Goal: Information Seeking & Learning: Learn about a topic

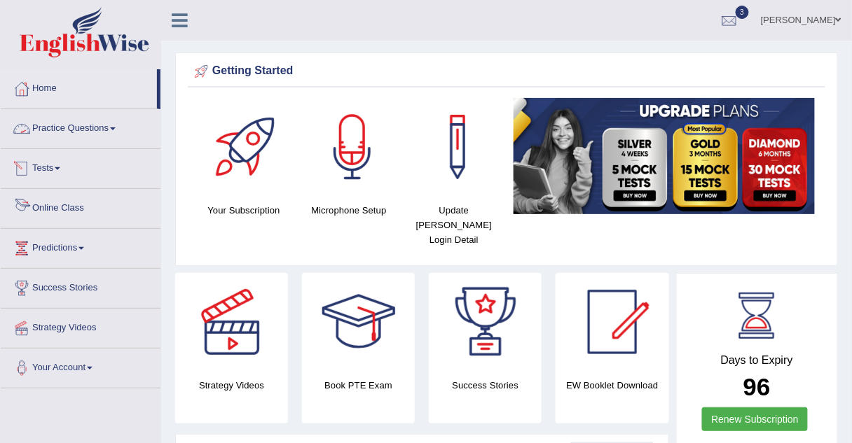
click at [76, 209] on link "Online Class" at bounding box center [81, 206] width 160 height 35
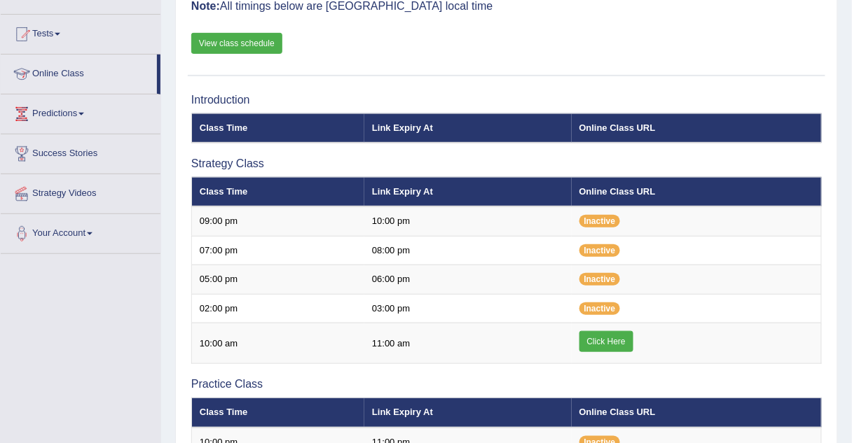
scroll to position [198, 0]
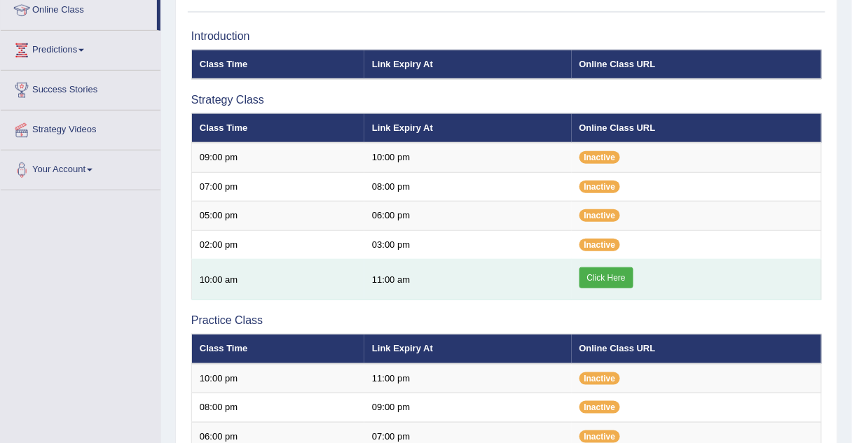
click at [601, 275] on link "Click Here" at bounding box center [606, 278] width 54 height 21
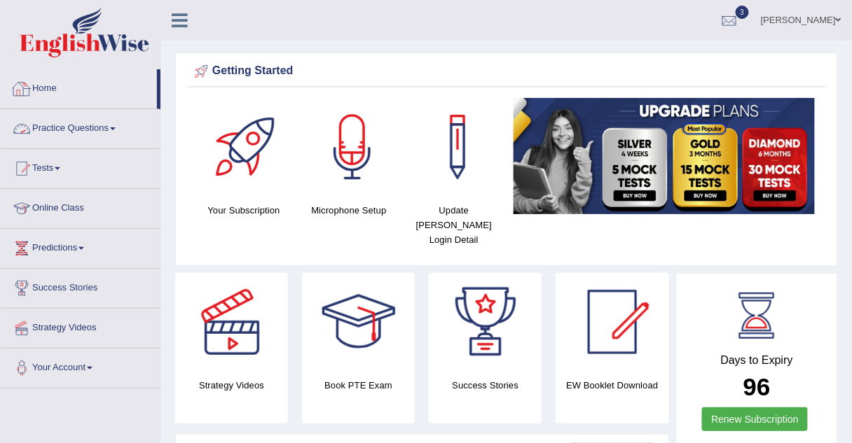
click at [79, 132] on link "Practice Questions" at bounding box center [81, 126] width 160 height 35
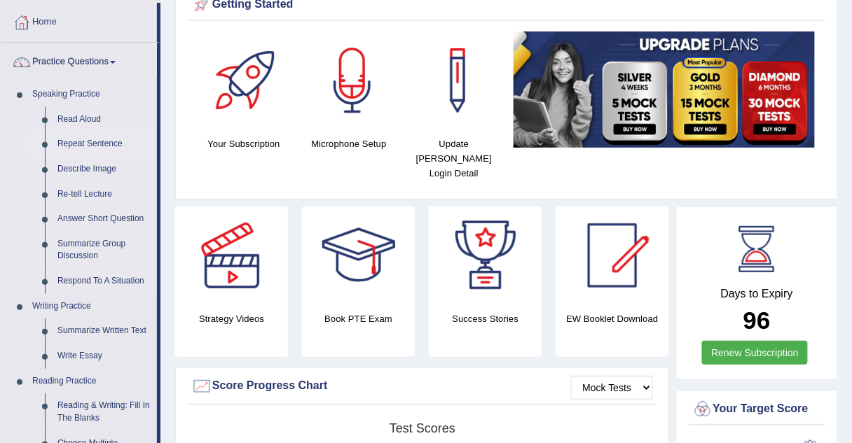
scroll to position [67, 0]
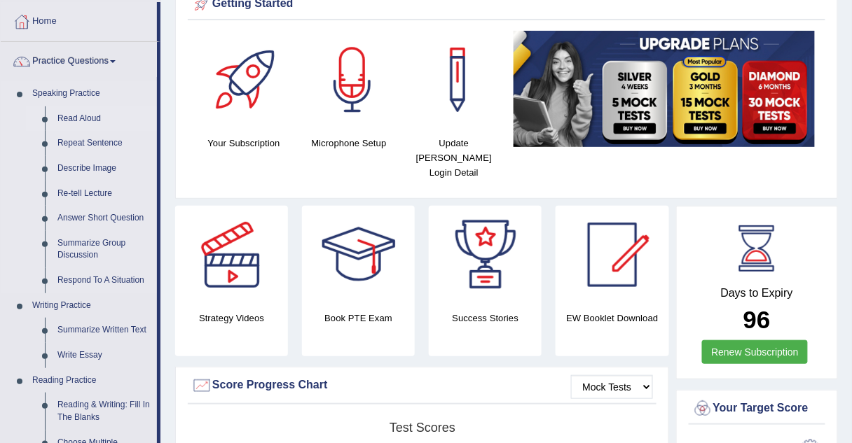
click at [65, 120] on link "Read Aloud" at bounding box center [104, 118] width 106 height 25
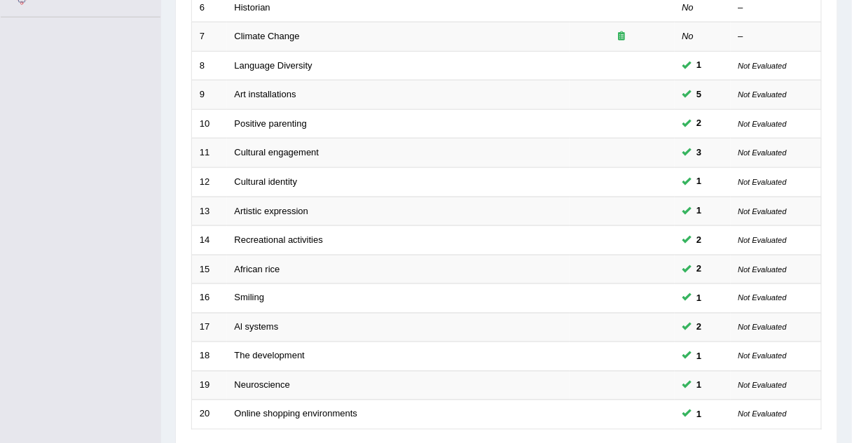
scroll to position [478, 0]
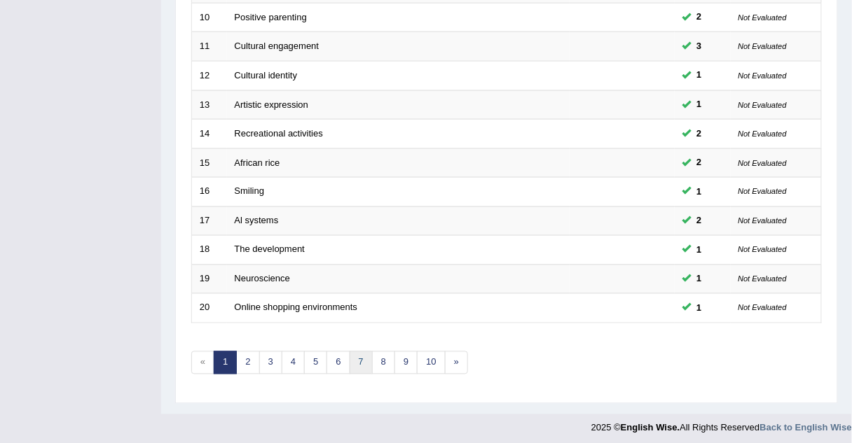
click at [356, 361] on link "7" at bounding box center [361, 363] width 23 height 23
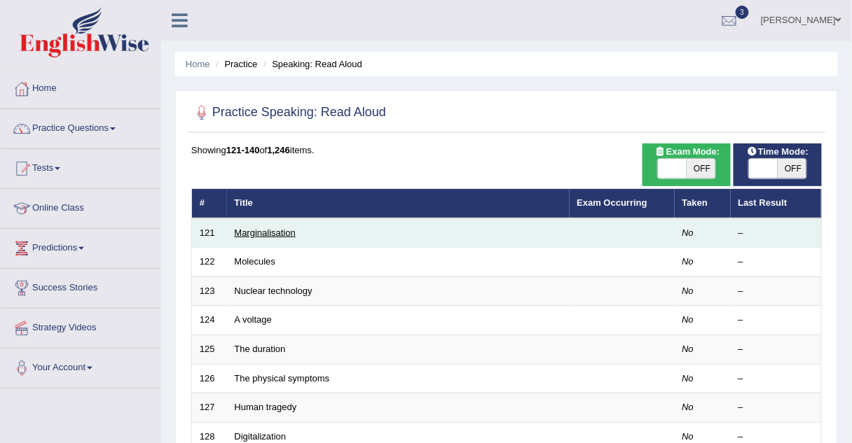
click at [261, 232] on link "Marginalisation" at bounding box center [265, 233] width 61 height 11
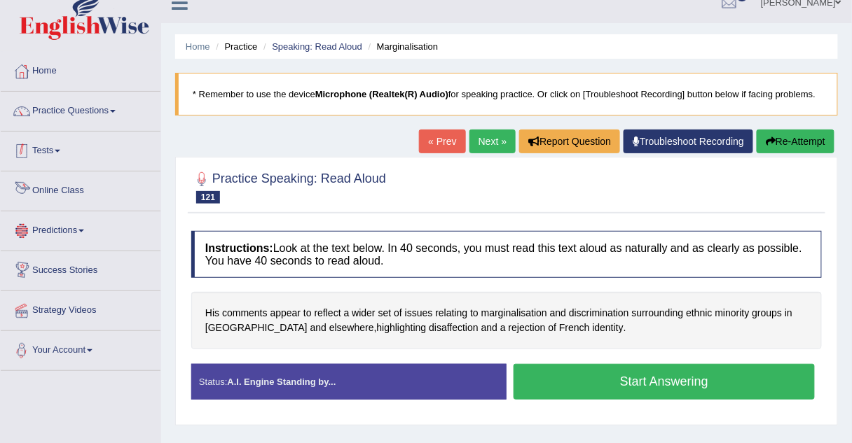
scroll to position [17, 0]
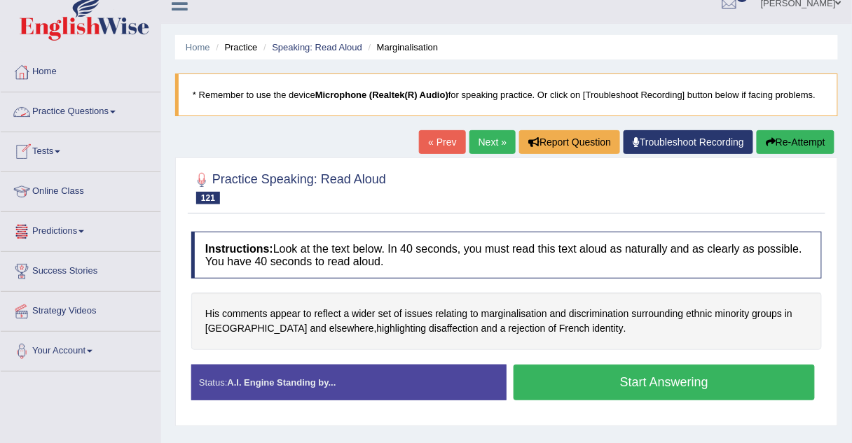
click at [76, 110] on link "Practice Questions" at bounding box center [81, 109] width 160 height 35
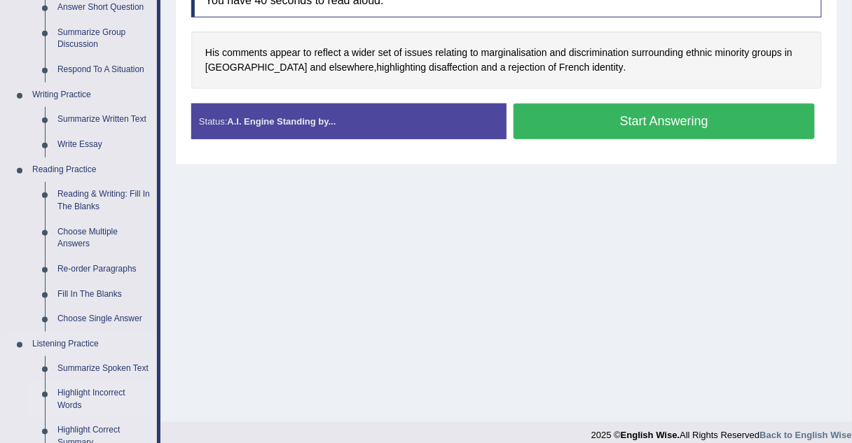
scroll to position [280, 0]
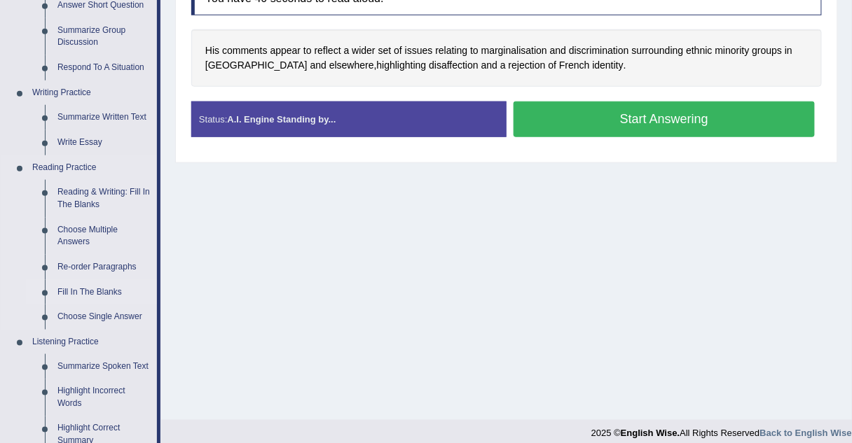
click at [64, 291] on link "Fill In The Blanks" at bounding box center [104, 292] width 106 height 25
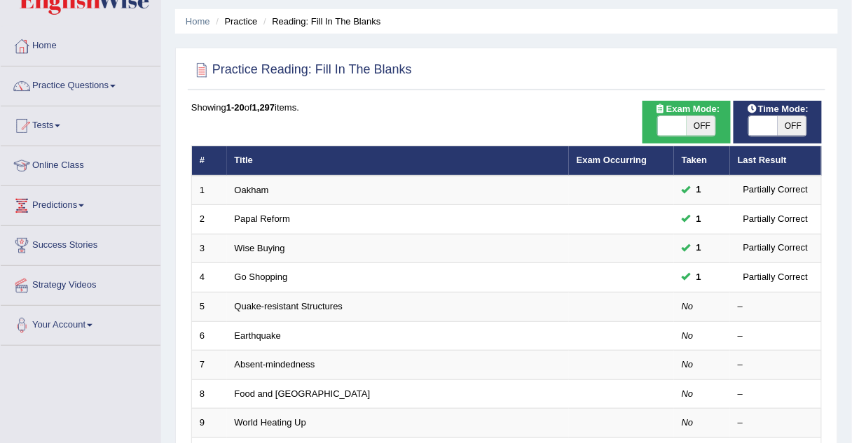
scroll to position [43, 0]
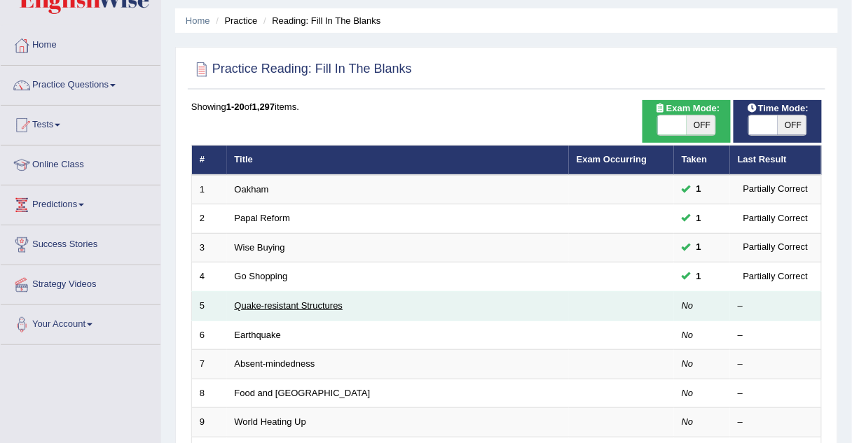
click at [275, 297] on td "Quake-resistant Structures" at bounding box center [398, 306] width 342 height 29
click at [275, 303] on link "Quake-resistant Structures" at bounding box center [289, 305] width 109 height 11
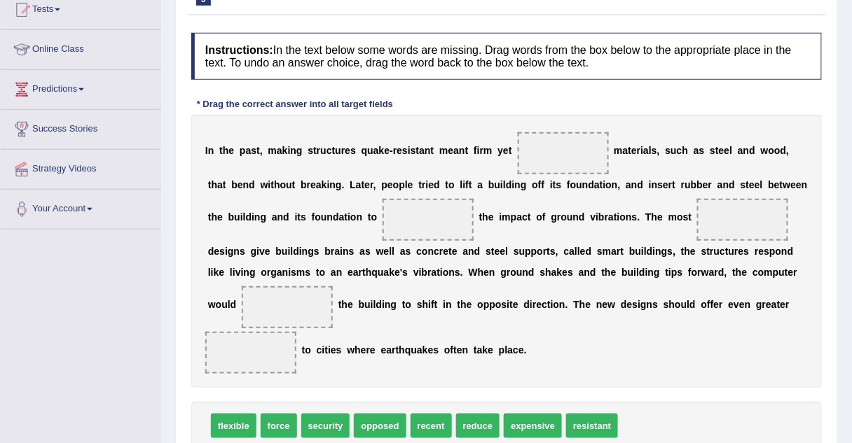
scroll to position [165, 0]
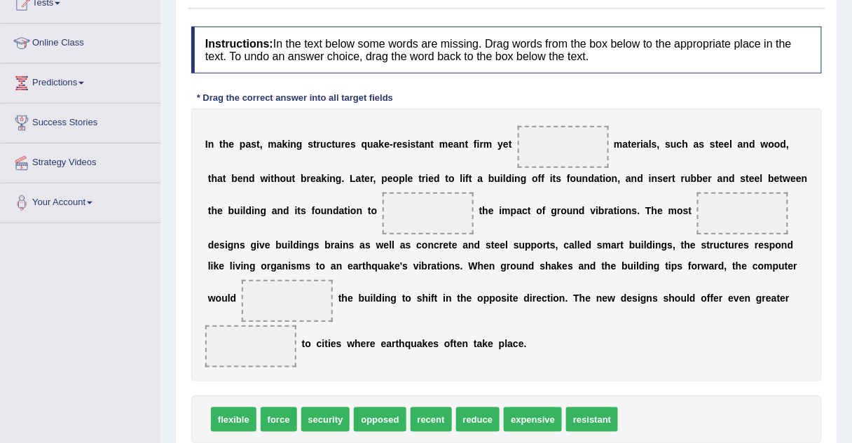
click at [223, 421] on span "flexible" at bounding box center [234, 420] width 46 height 25
drag, startPoint x: 223, startPoint y: 421, endPoint x: 527, endPoint y: 140, distance: 414.4
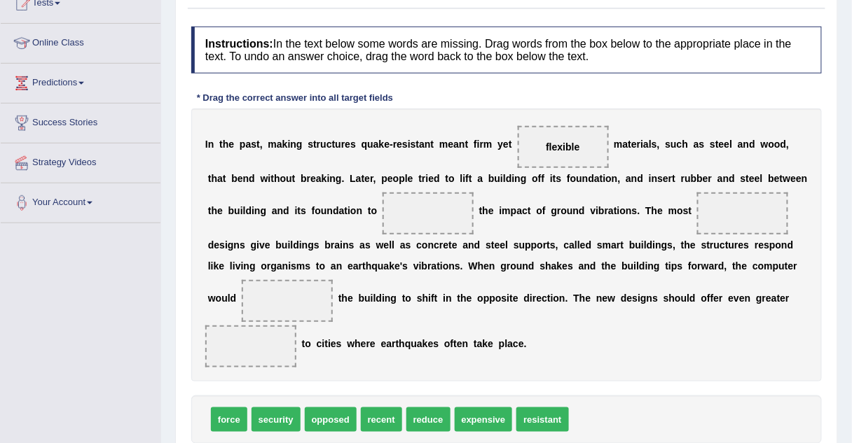
click at [406, 413] on span "reduce" at bounding box center [428, 420] width 44 height 25
drag, startPoint x: 406, startPoint y: 413, endPoint x: 319, endPoint y: 199, distance: 231.5
click at [417, 429] on span "expensive" at bounding box center [435, 420] width 58 height 25
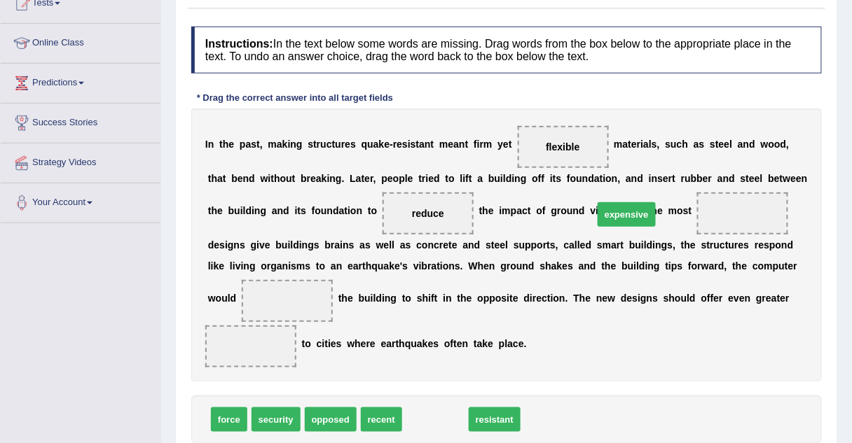
drag, startPoint x: 417, startPoint y: 429, endPoint x: 608, endPoint y: 224, distance: 280.0
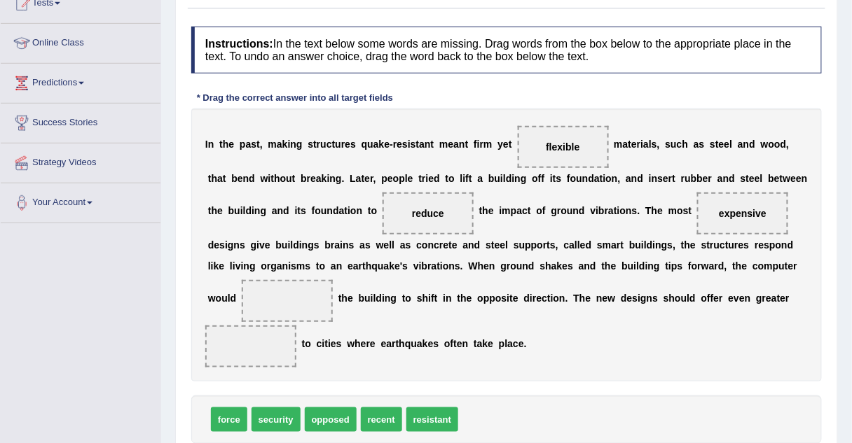
click at [221, 419] on span "force" at bounding box center [229, 420] width 36 height 25
drag, startPoint x: 221, startPoint y: 419, endPoint x: 681, endPoint y: 277, distance: 480.8
click at [399, 422] on span "resistant" at bounding box center [392, 420] width 52 height 25
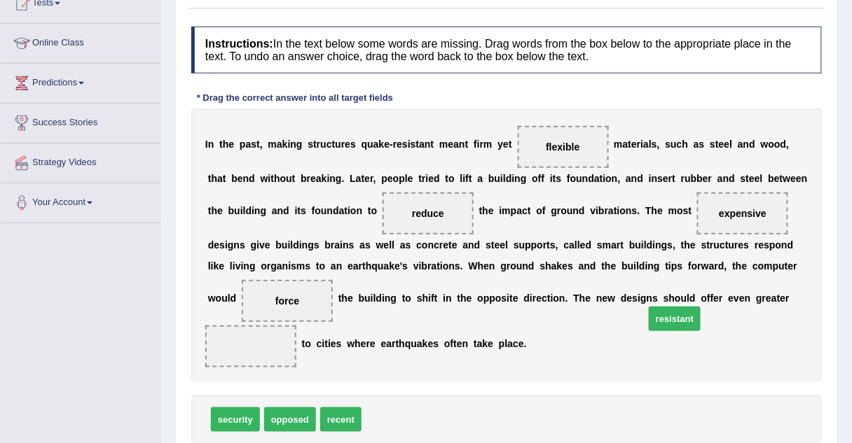
drag, startPoint x: 399, startPoint y: 422, endPoint x: 682, endPoint y: 321, distance: 300.4
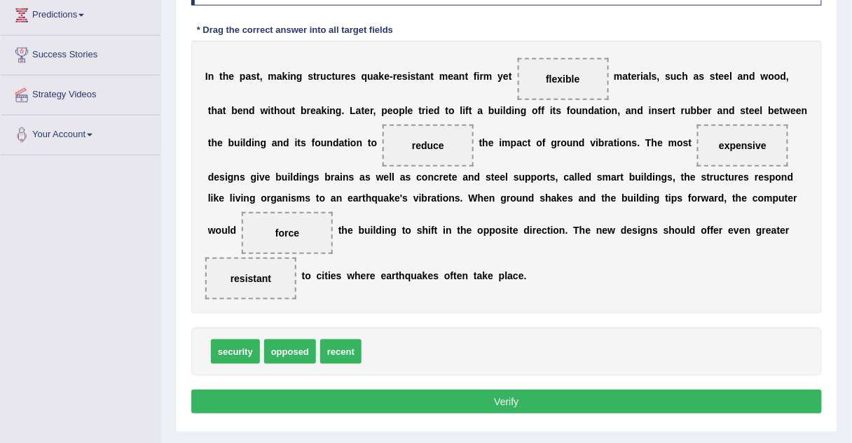
scroll to position [237, 0]
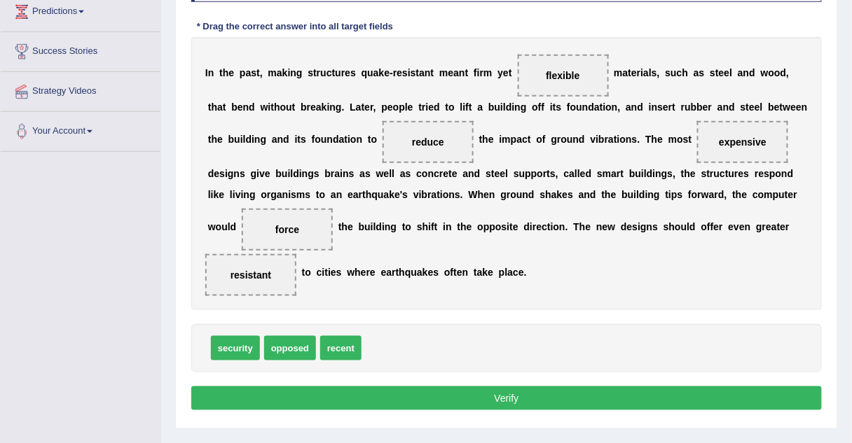
click at [637, 387] on button "Verify" at bounding box center [506, 399] width 630 height 24
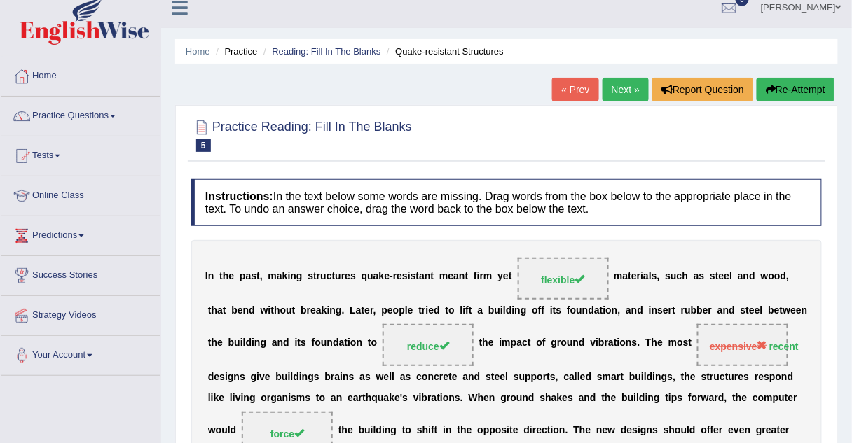
scroll to position [11, 0]
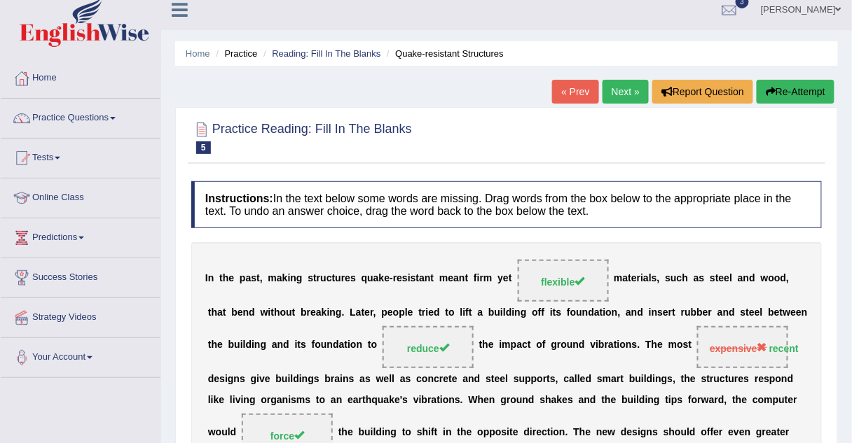
click at [618, 88] on link "Next »" at bounding box center [625, 92] width 46 height 24
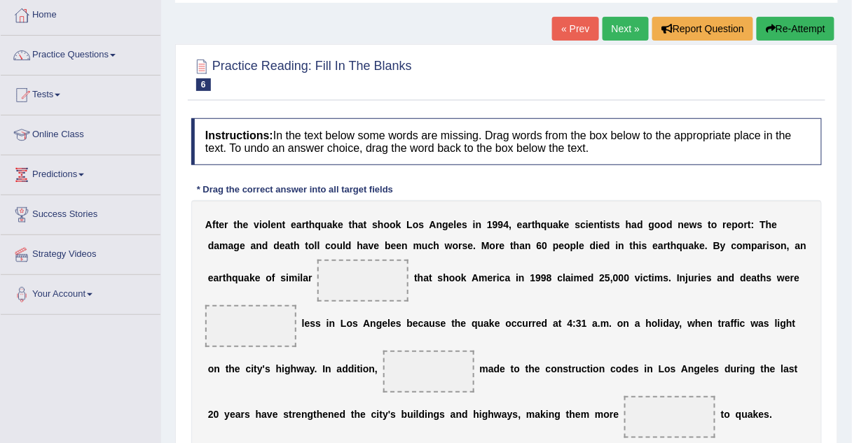
scroll to position [99, 0]
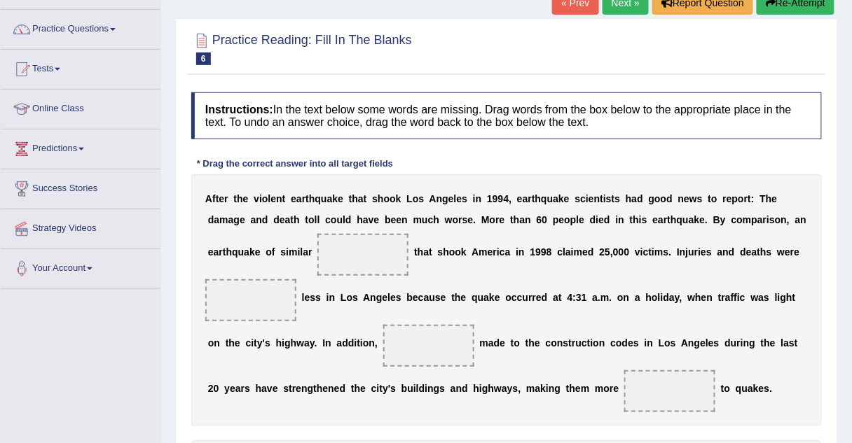
click at [326, 253] on span at bounding box center [362, 255] width 91 height 42
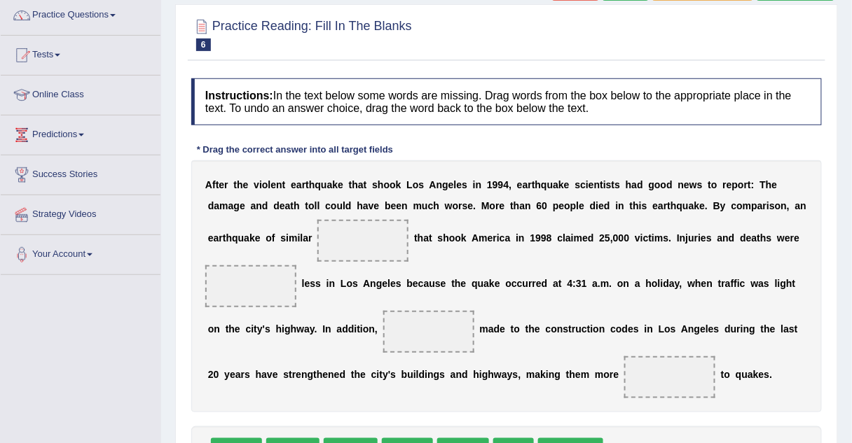
scroll to position [113, 0]
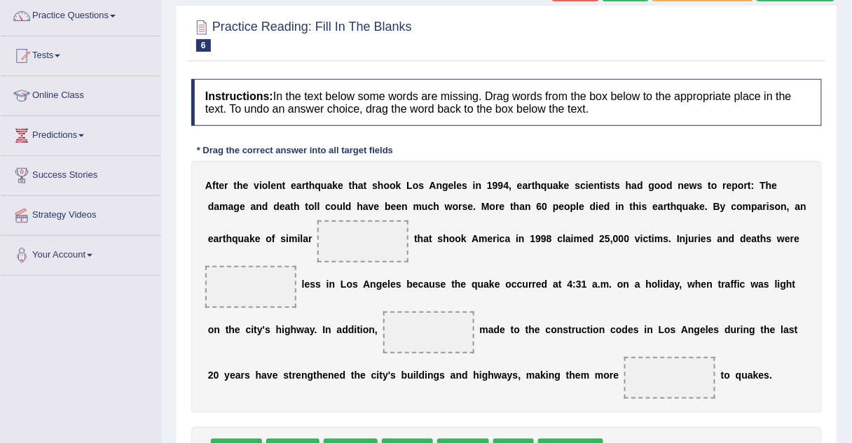
click at [230, 439] on span "changes" at bounding box center [236, 451] width 51 height 25
drag, startPoint x: 230, startPoint y: 424, endPoint x: 292, endPoint y: 245, distance: 189.8
click at [345, 439] on span "intensity" at bounding box center [351, 451] width 51 height 25
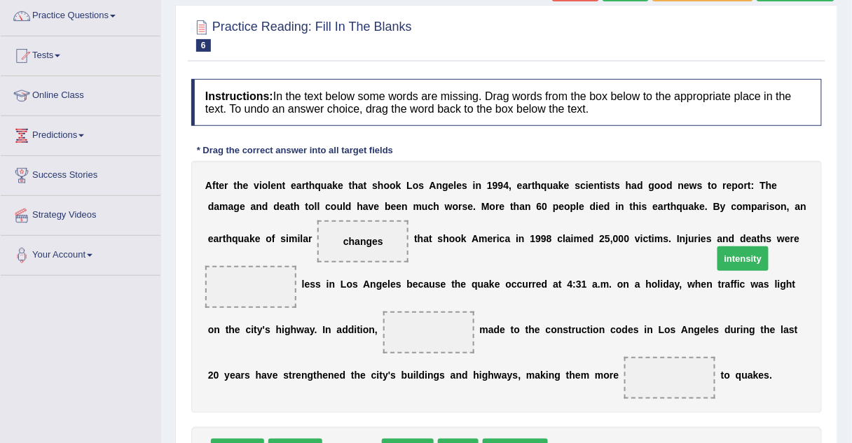
drag, startPoint x: 345, startPoint y: 431, endPoint x: 738, endPoint y: 238, distance: 438.5
click at [389, 439] on span "safety" at bounding box center [402, 451] width 41 height 25
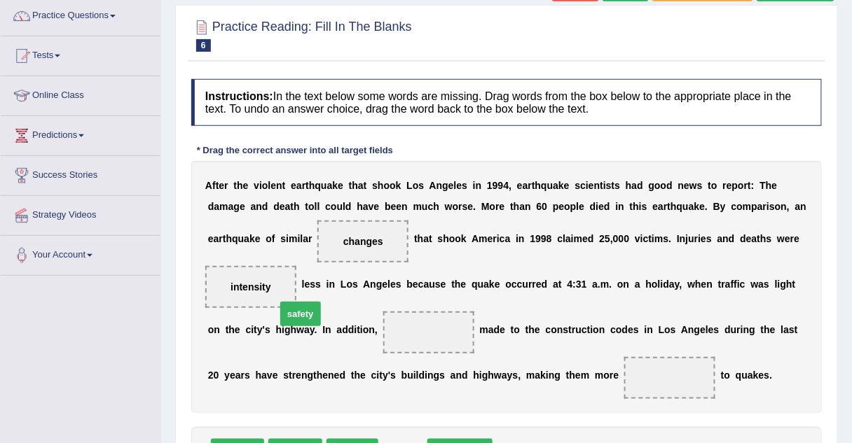
drag, startPoint x: 389, startPoint y: 425, endPoint x: 287, endPoint y: 289, distance: 170.1
click at [347, 439] on span "resistant" at bounding box center [352, 451] width 52 height 25
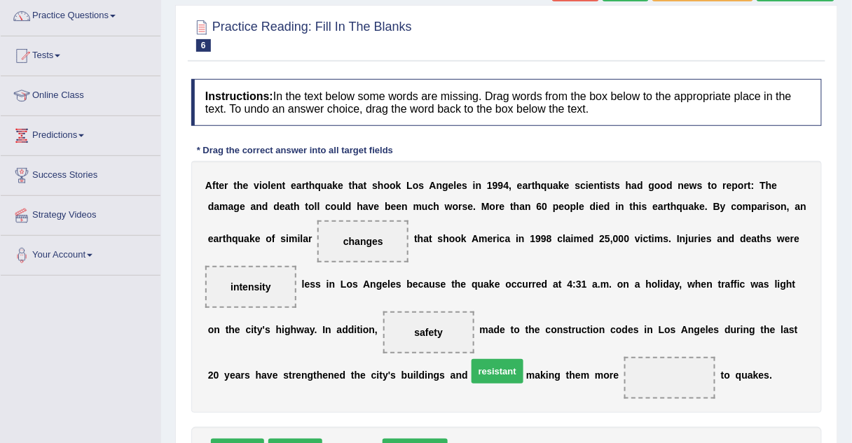
drag, startPoint x: 347, startPoint y: 431, endPoint x: 492, endPoint y: 351, distance: 165.5
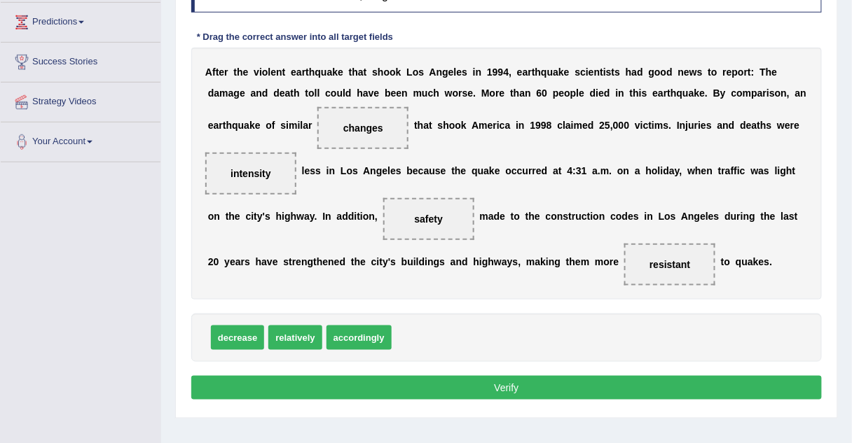
scroll to position [229, 0]
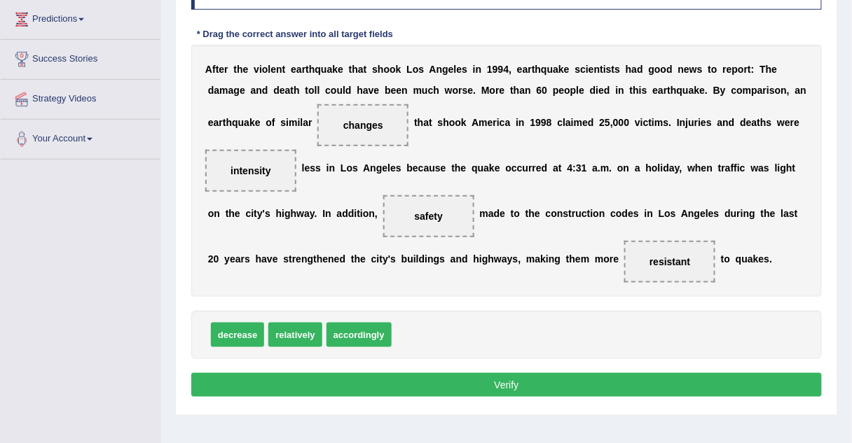
click at [492, 373] on button "Verify" at bounding box center [506, 385] width 630 height 24
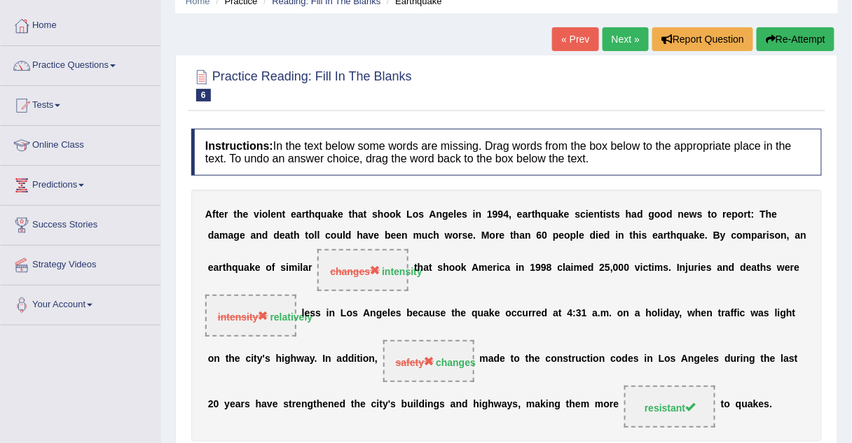
scroll to position [0, 0]
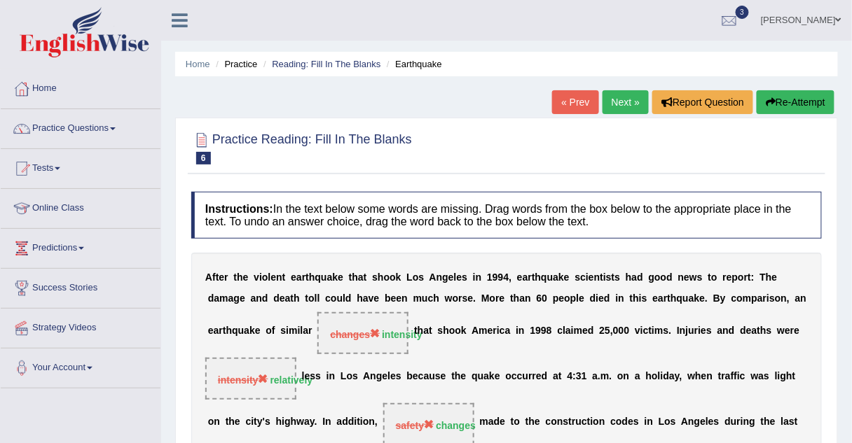
click at [616, 106] on link "Next »" at bounding box center [625, 102] width 46 height 24
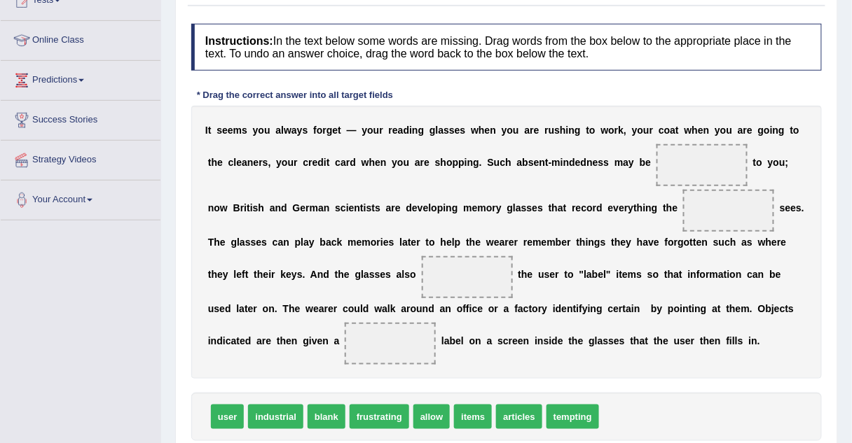
scroll to position [167, 0]
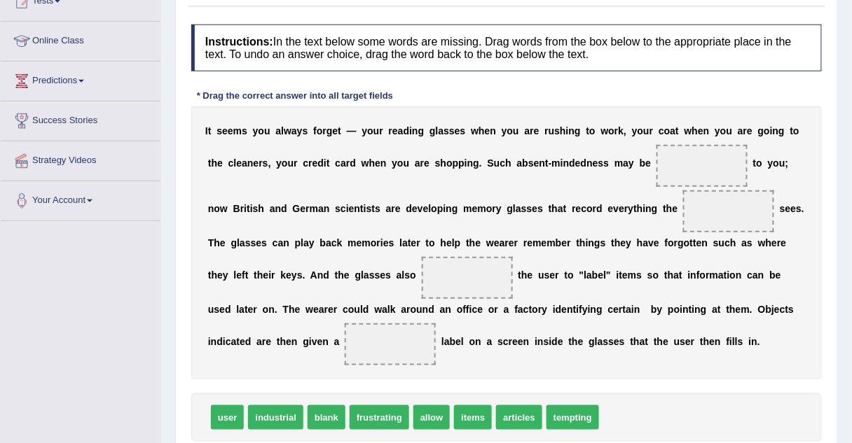
click at [413, 420] on span "allow" at bounding box center [431, 418] width 37 height 25
drag, startPoint x: 410, startPoint y: 420, endPoint x: 639, endPoint y: 177, distance: 334.0
click at [219, 417] on span "user" at bounding box center [227, 418] width 33 height 25
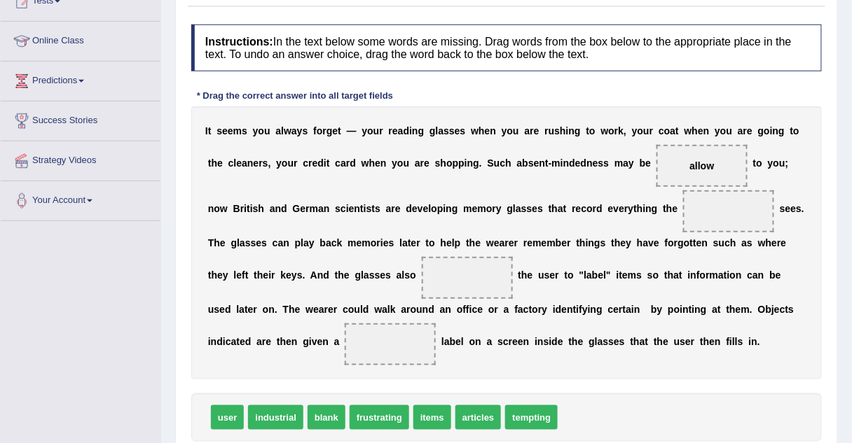
click at [219, 417] on span "user" at bounding box center [227, 418] width 33 height 25
drag, startPoint x: 219, startPoint y: 417, endPoint x: 626, endPoint y: 206, distance: 458.3
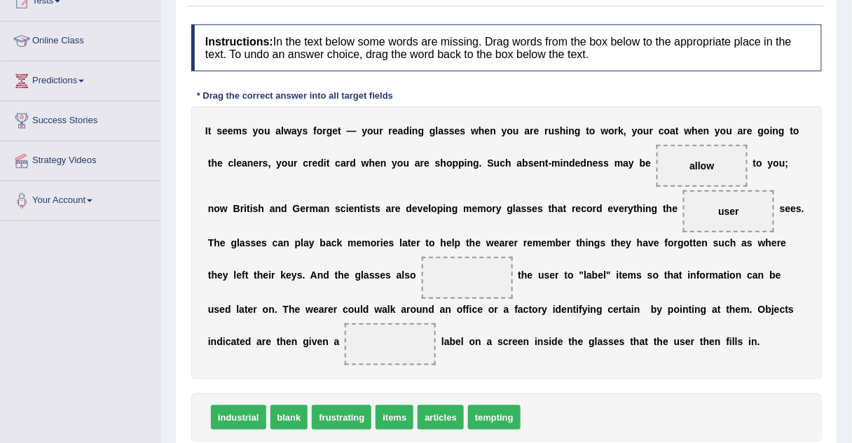
click at [386, 410] on span "items" at bounding box center [394, 418] width 38 height 25
drag, startPoint x: 386, startPoint y: 410, endPoint x: 301, endPoint y: 276, distance: 158.4
click at [402, 420] on span "articles" at bounding box center [398, 418] width 46 height 25
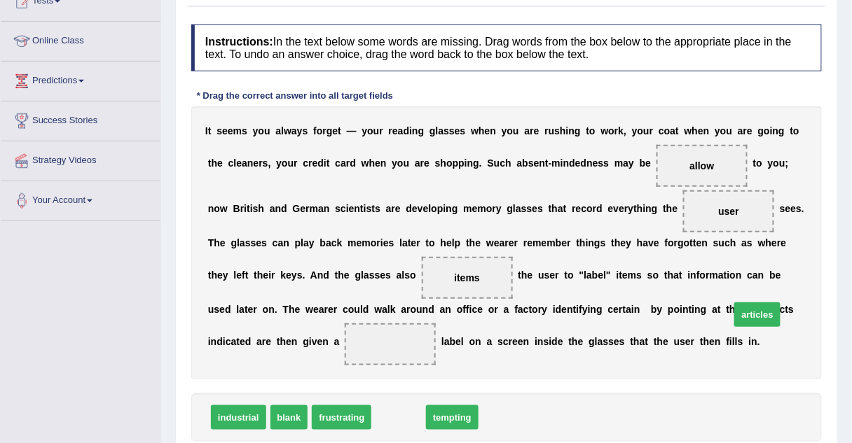
drag, startPoint x: 402, startPoint y: 420, endPoint x: 761, endPoint y: 316, distance: 373.5
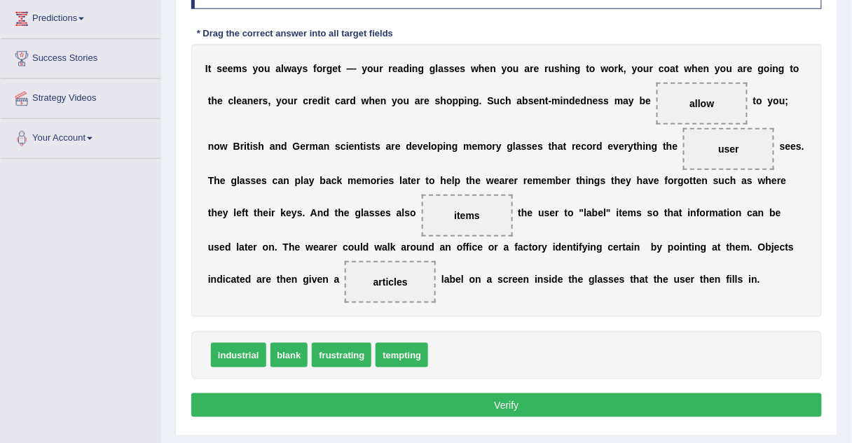
scroll to position [233, 0]
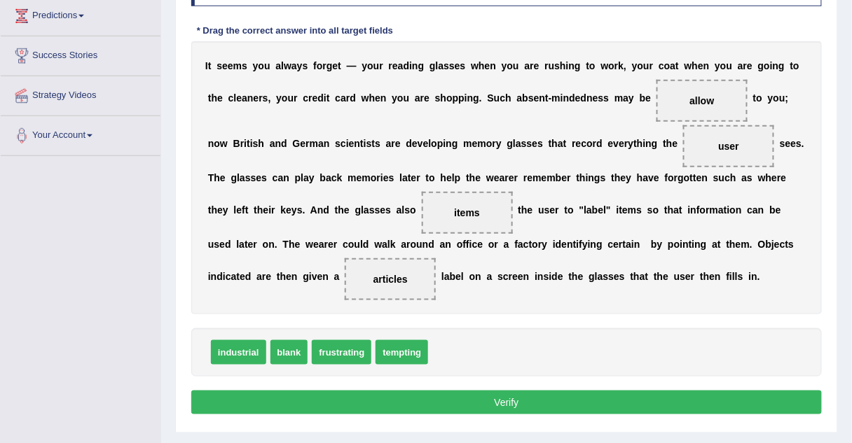
click at [283, 347] on span "blank" at bounding box center [289, 352] width 38 height 25
drag, startPoint x: 283, startPoint y: 347, endPoint x: 777, endPoint y: 258, distance: 501.6
click at [426, 399] on button "Verify" at bounding box center [506, 403] width 630 height 24
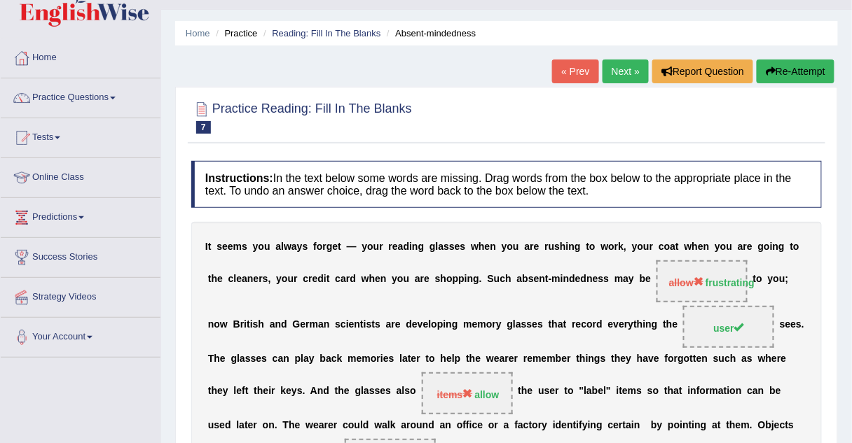
scroll to position [0, 0]
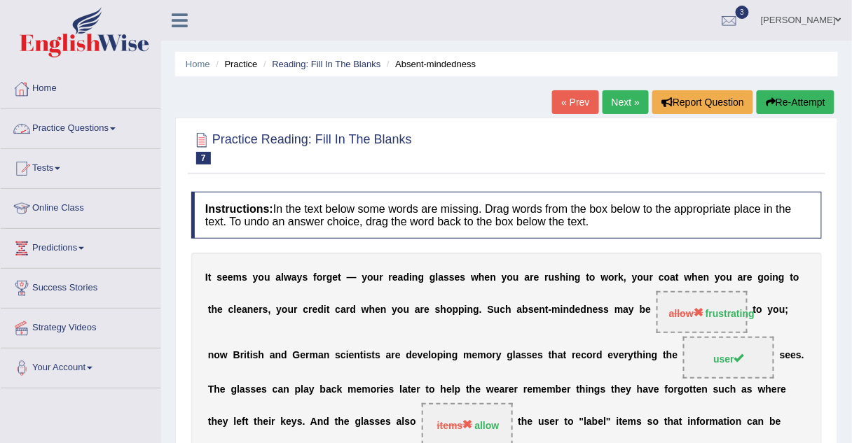
click at [43, 126] on link "Practice Questions" at bounding box center [81, 126] width 160 height 35
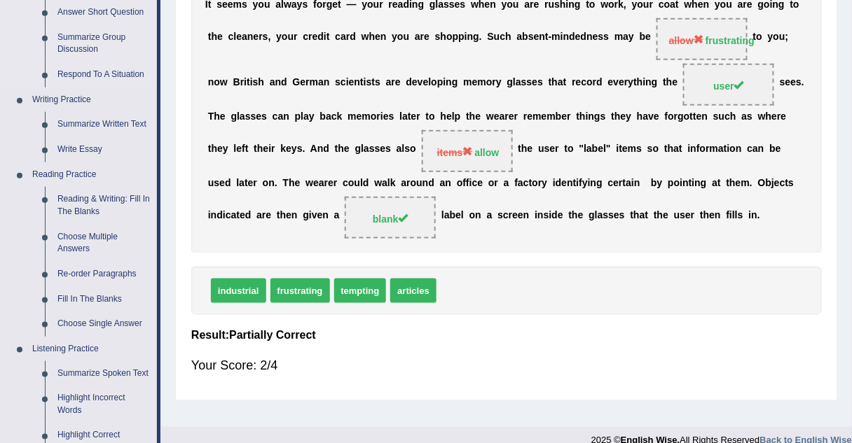
scroll to position [275, 0]
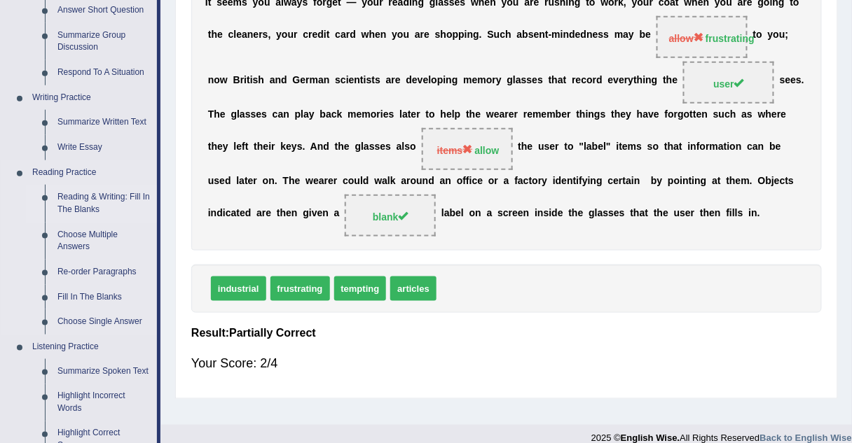
click at [74, 193] on link "Reading & Writing: Fill In The Blanks" at bounding box center [104, 203] width 106 height 37
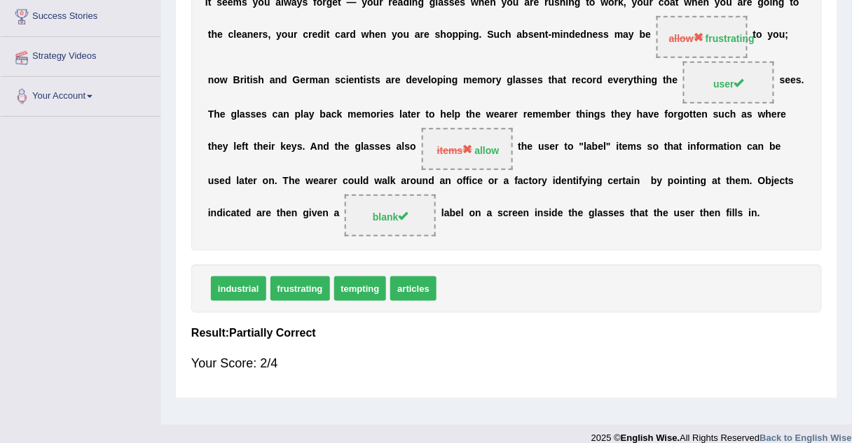
scroll to position [292, 0]
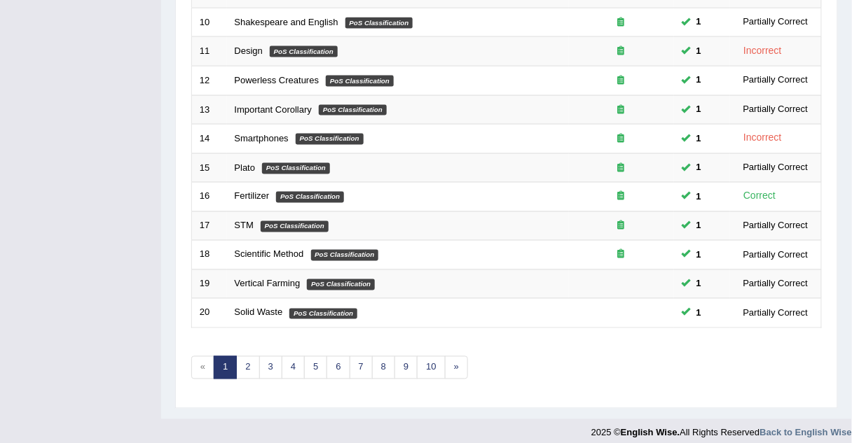
scroll to position [475, 0]
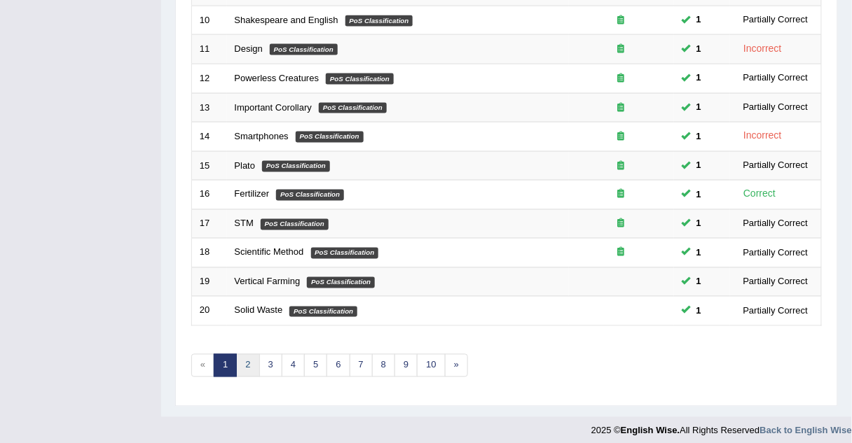
click at [245, 361] on link "2" at bounding box center [247, 365] width 23 height 23
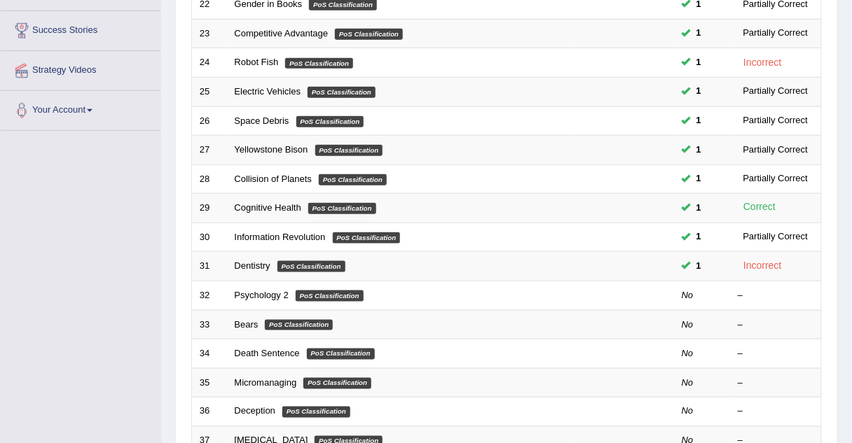
scroll to position [258, 0]
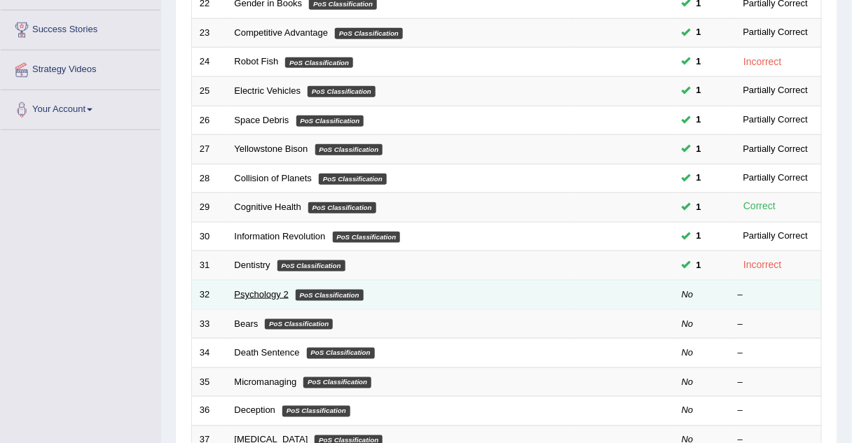
click at [257, 292] on link "Psychology 2" at bounding box center [262, 294] width 54 height 11
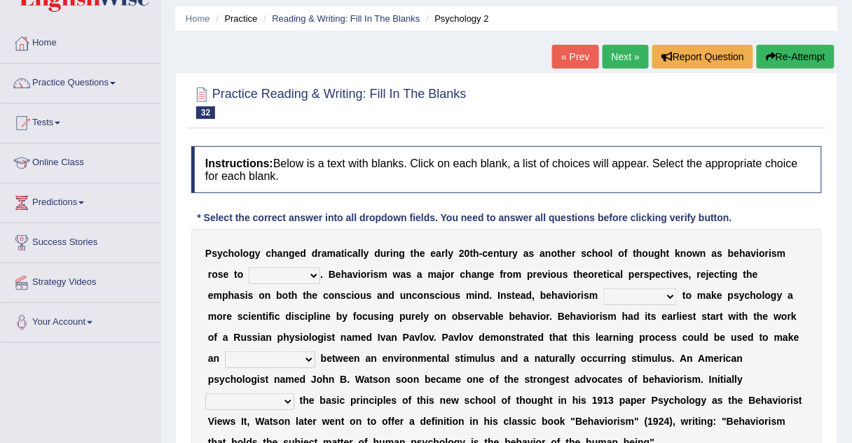
scroll to position [50, 0]
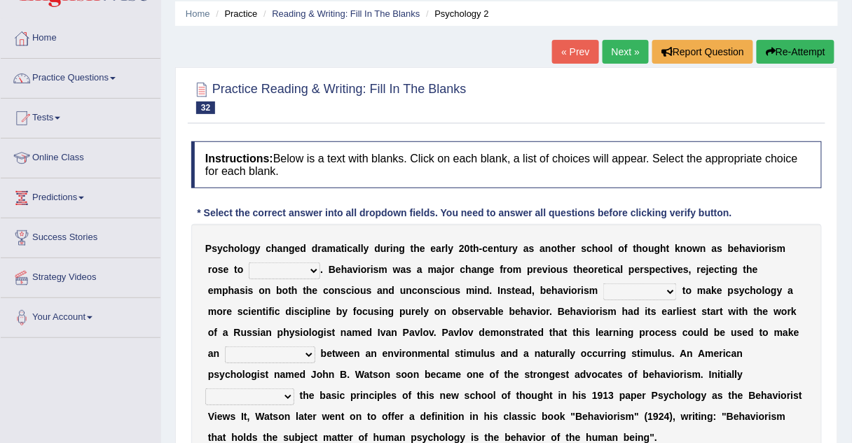
click at [256, 275] on select "dominance temptation challenge temper" at bounding box center [284, 271] width 71 height 17
select select "dominance"
click at [249, 263] on select "dominance temptation challenge temper" at bounding box center [284, 271] width 71 height 17
click at [603, 292] on select "reproached reproved strove rewove" at bounding box center [640, 292] width 74 height 17
select select "reproved"
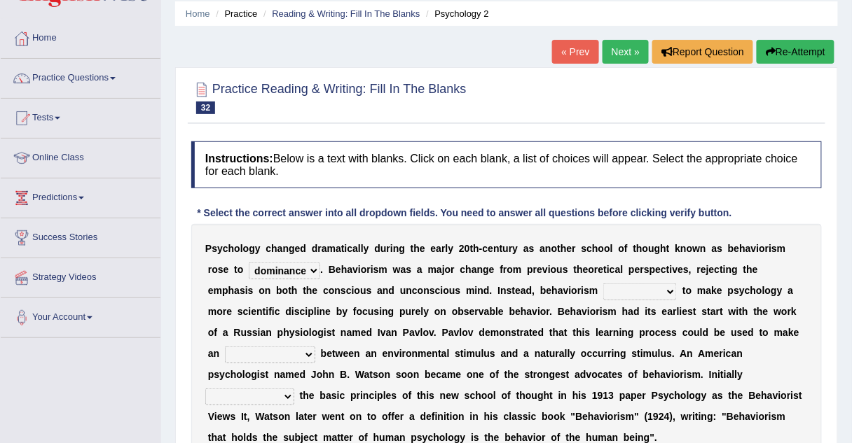
click at [603, 284] on select "reproached reproved strove rewove" at bounding box center [640, 292] width 74 height 17
click at [315, 347] on select "acclimatization association union combination" at bounding box center [270, 355] width 90 height 17
select select "association"
click at [315, 347] on select "acclimatization association union combination" at bounding box center [270, 355] width 90 height 17
click at [294, 389] on select "questioning foreshortening unburdening outlining" at bounding box center [249, 397] width 89 height 17
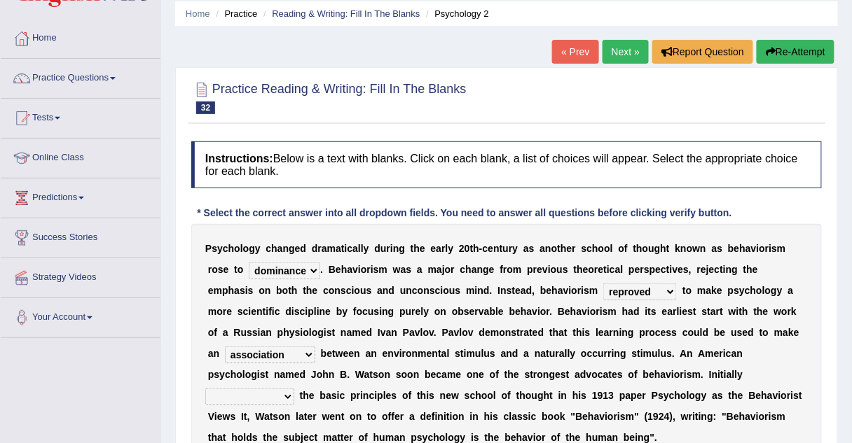
drag, startPoint x: 513, startPoint y: 383, endPoint x: 513, endPoint y: 376, distance: 7.0
click at [294, 389] on select "questioning foreshortening unburdening outlining" at bounding box center [249, 397] width 89 height 17
click at [465, 279] on div "P s y c h o l o g y c h a n g e d d r a m a t i c a l l y d u r i n g t h e e a…" at bounding box center [506, 343] width 630 height 238
click at [294, 389] on select "questioning foreshortening unburdening outlining" at bounding box center [249, 397] width 89 height 17
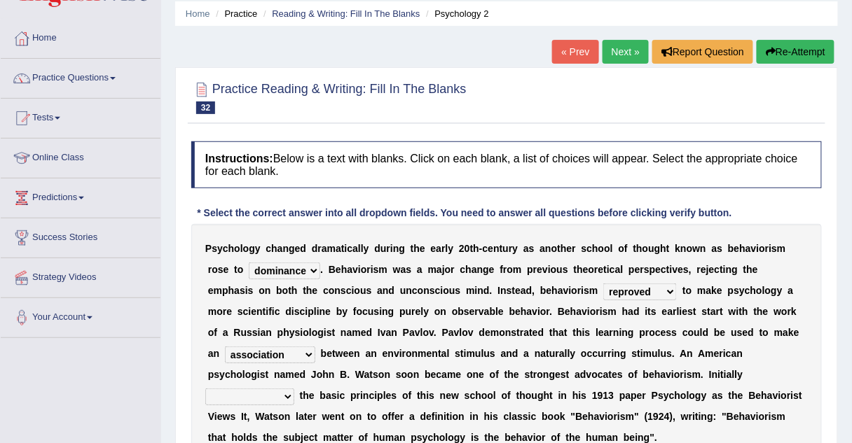
select select "outlining"
click at [294, 389] on select "questioning foreshortening unburdening outlining" at bounding box center [249, 397] width 89 height 17
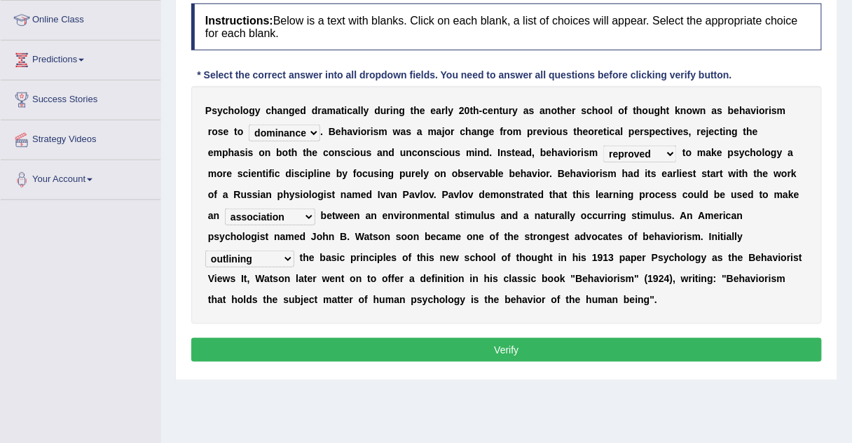
scroll to position [189, 0]
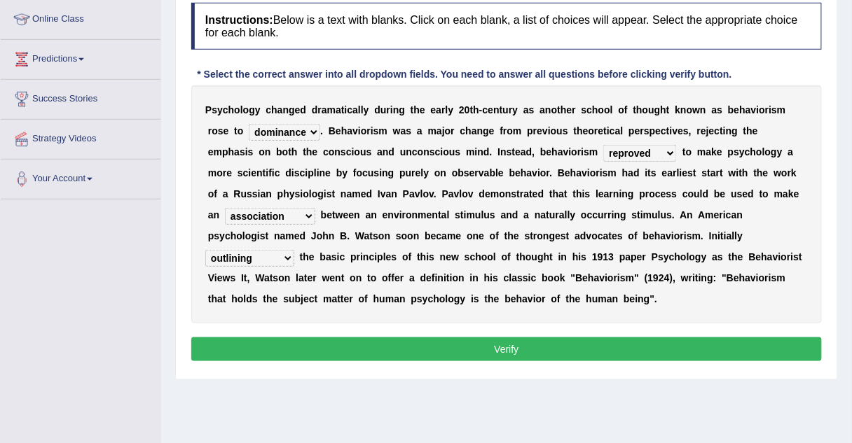
click at [479, 353] on button "Verify" at bounding box center [506, 350] width 630 height 24
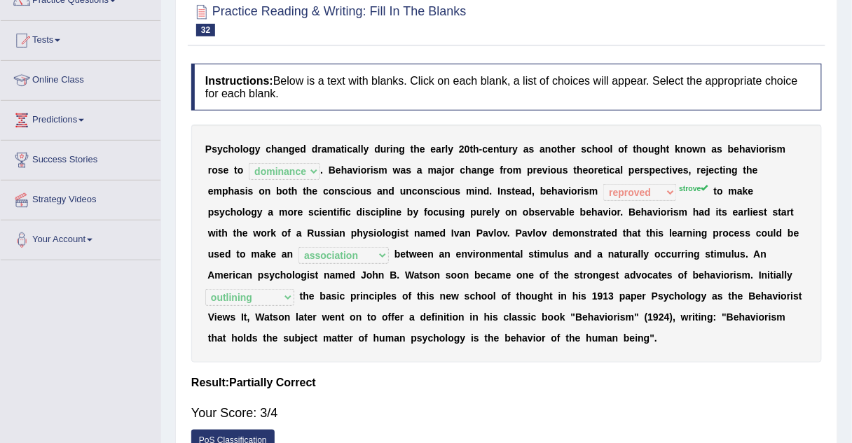
scroll to position [127, 0]
